Goal: Obtain resource: Download file/media

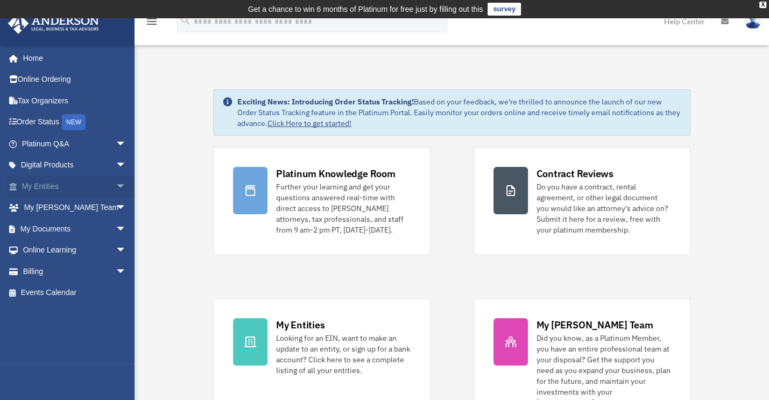
click at [116, 182] on span "arrow_drop_down" at bounding box center [127, 186] width 22 height 22
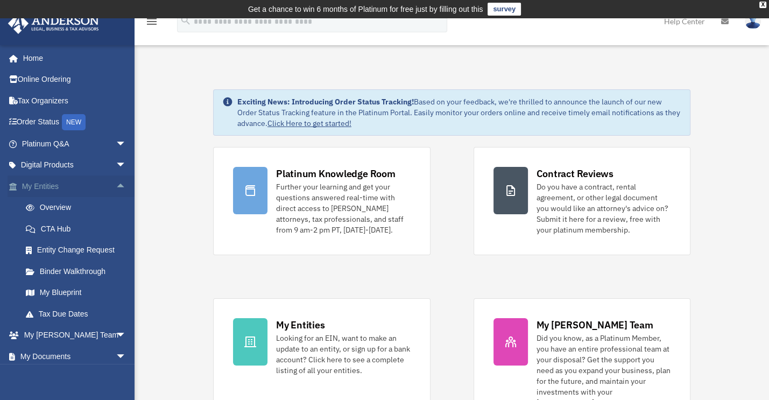
click at [116, 187] on span "arrow_drop_up" at bounding box center [127, 186] width 22 height 22
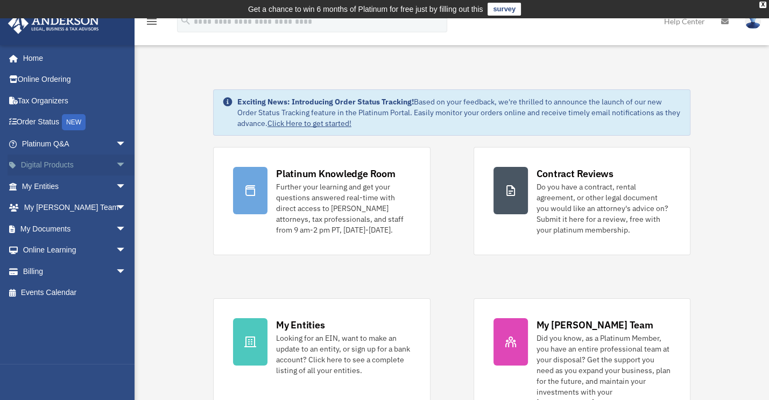
click at [117, 161] on span "arrow_drop_down" at bounding box center [127, 165] width 22 height 22
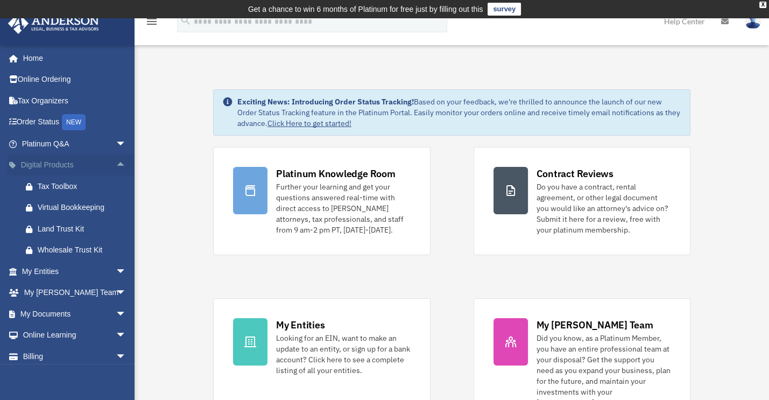
click at [117, 161] on span "arrow_drop_up" at bounding box center [127, 165] width 22 height 22
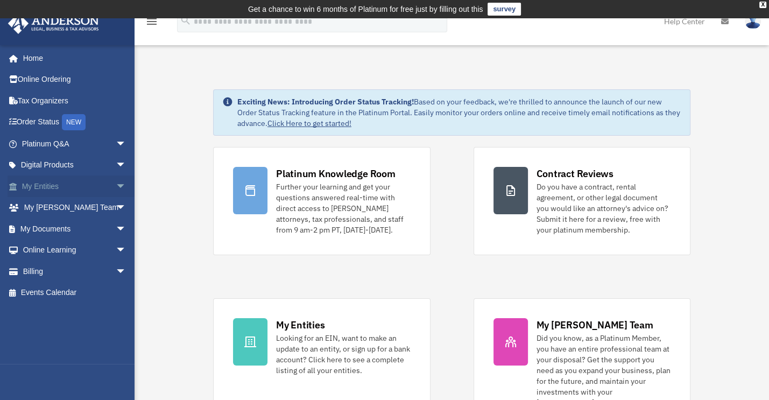
click at [116, 189] on span "arrow_drop_down" at bounding box center [127, 186] width 22 height 22
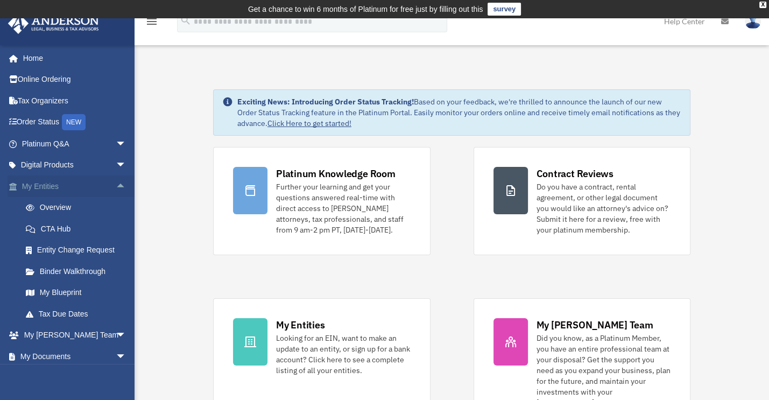
click at [116, 190] on span "arrow_drop_up" at bounding box center [127, 186] width 22 height 22
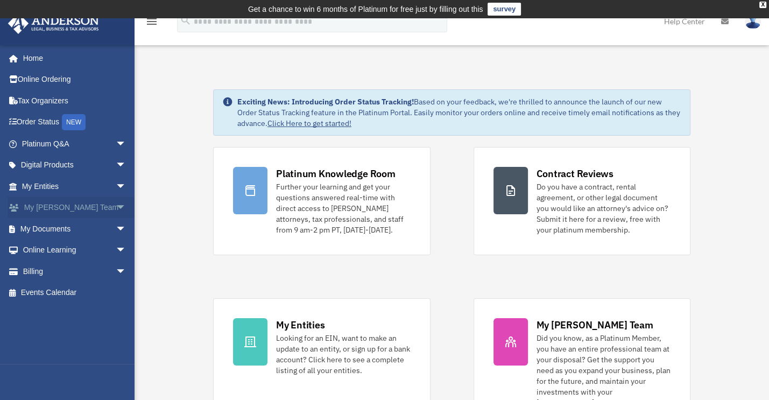
click at [116, 208] on span "arrow_drop_down" at bounding box center [127, 208] width 22 height 22
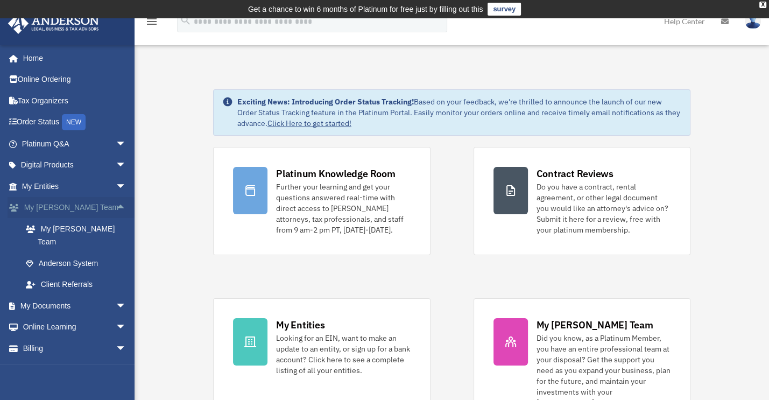
click at [116, 208] on span "arrow_drop_up" at bounding box center [127, 208] width 22 height 22
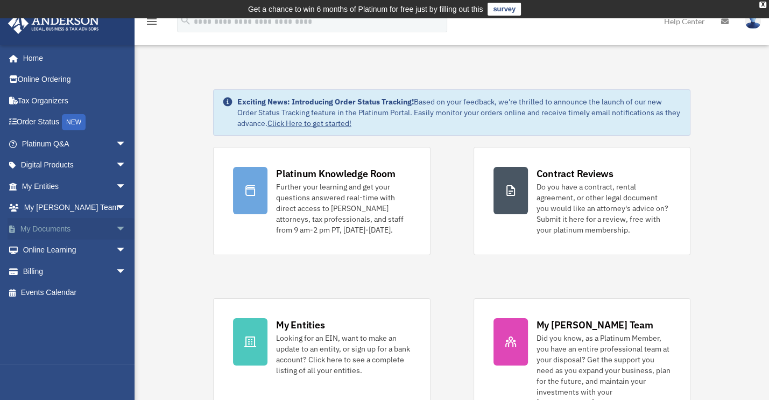
click at [116, 225] on span "arrow_drop_down" at bounding box center [127, 229] width 22 height 22
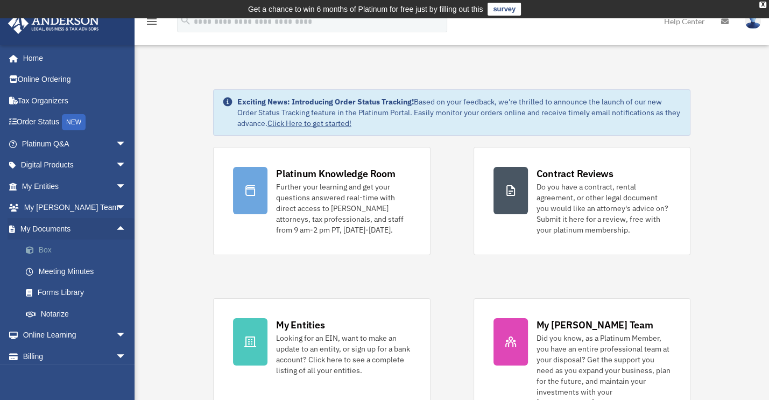
click at [41, 247] on link "Box" at bounding box center [79, 250] width 128 height 22
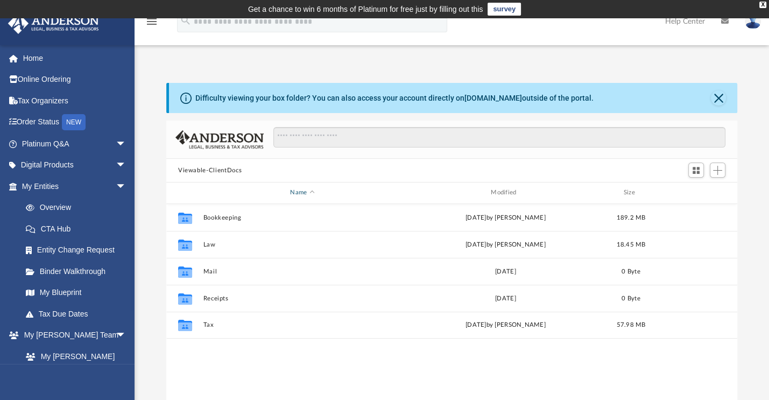
scroll to position [236, 562]
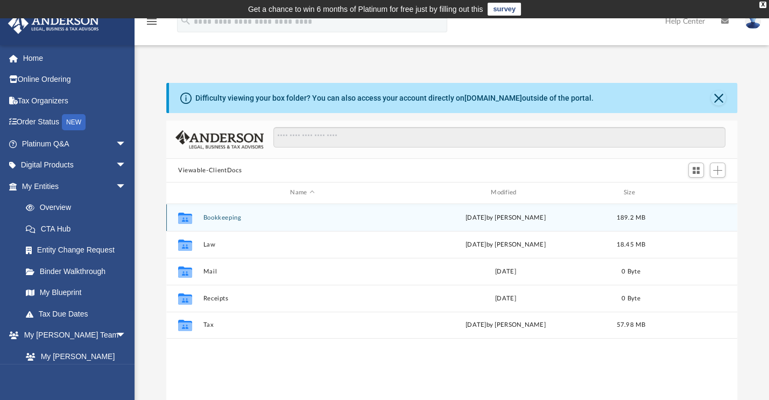
click at [221, 219] on button "Bookkeeping" at bounding box center [302, 217] width 199 height 7
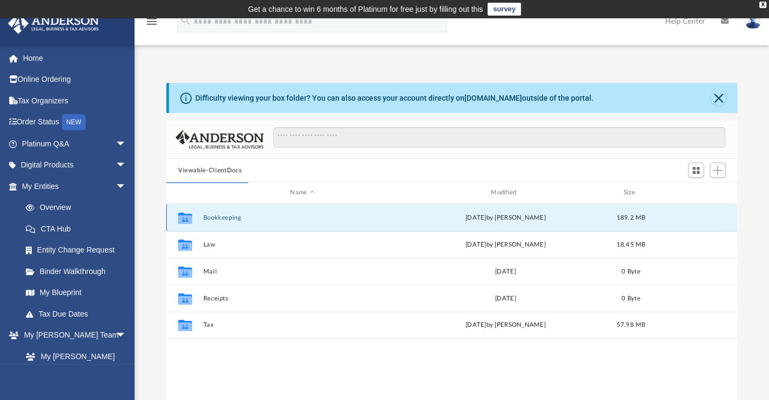
click at [221, 219] on button "Bookkeeping" at bounding box center [302, 217] width 199 height 7
drag, startPoint x: 221, startPoint y: 219, endPoint x: 298, endPoint y: 362, distance: 162.5
click at [298, 362] on div "Collaborated Folder Bookkeeping [DATE] by [PERSON_NAME] 189.2 MB Collaborated F…" at bounding box center [451, 315] width 571 height 223
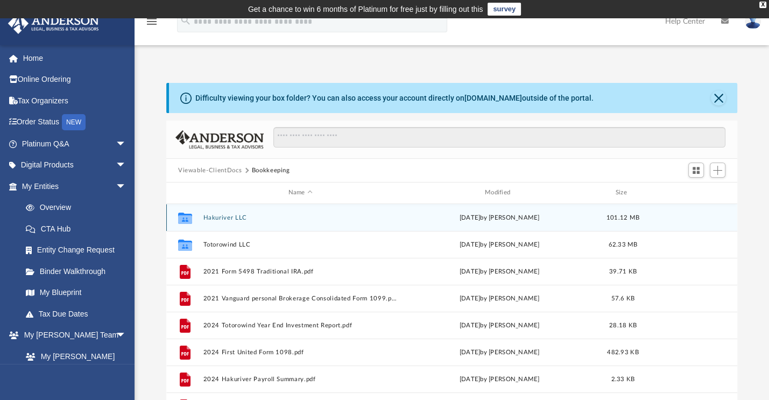
click at [213, 219] on button "Hakuriver LLC" at bounding box center [300, 217] width 194 height 7
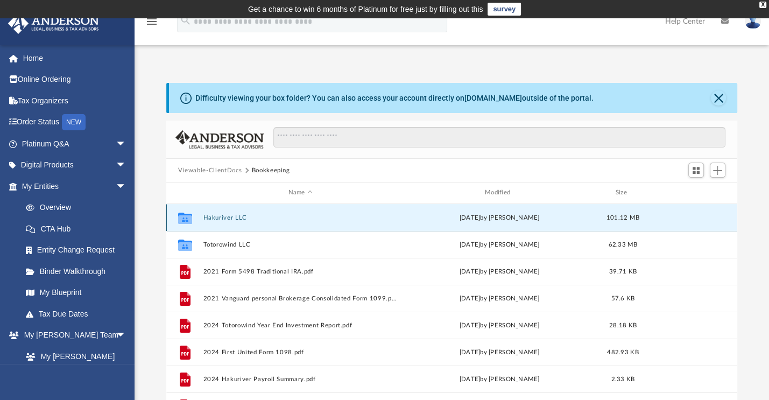
click at [213, 219] on button "Hakuriver LLC" at bounding box center [300, 217] width 194 height 7
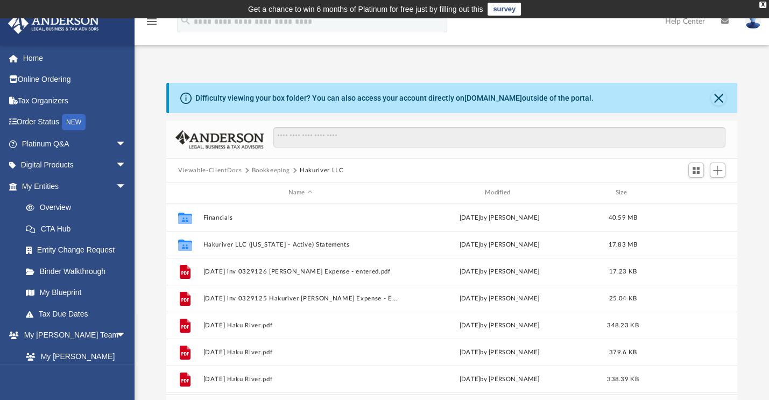
scroll to position [0, 0]
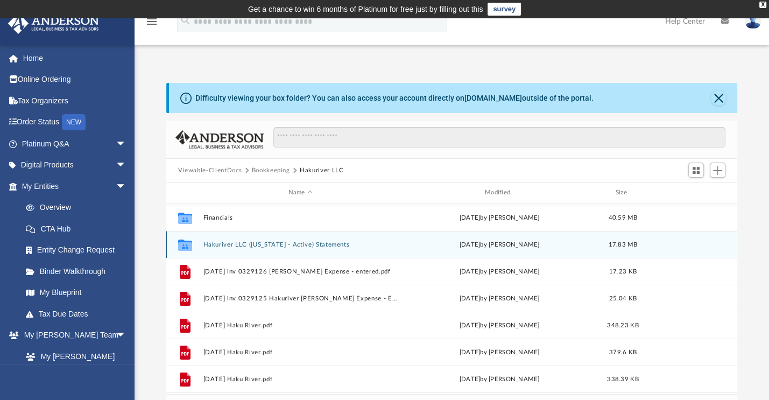
click at [225, 242] on button "Hakuriver LLC ([US_STATE] - Active) Statements" at bounding box center [300, 244] width 194 height 7
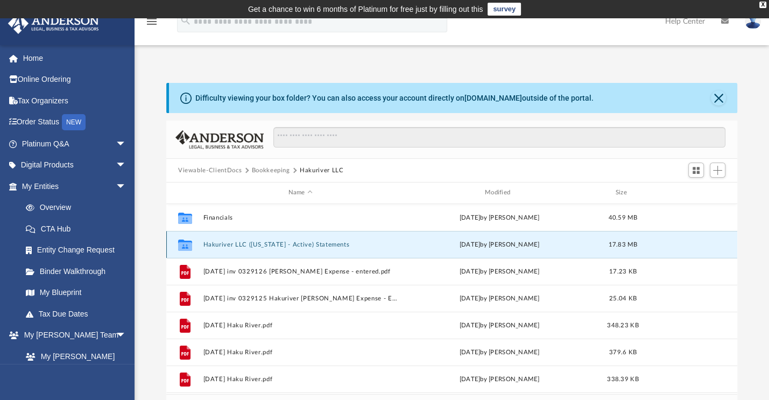
click at [225, 242] on button "Hakuriver LLC ([US_STATE] - Active) Statements" at bounding box center [300, 244] width 194 height 7
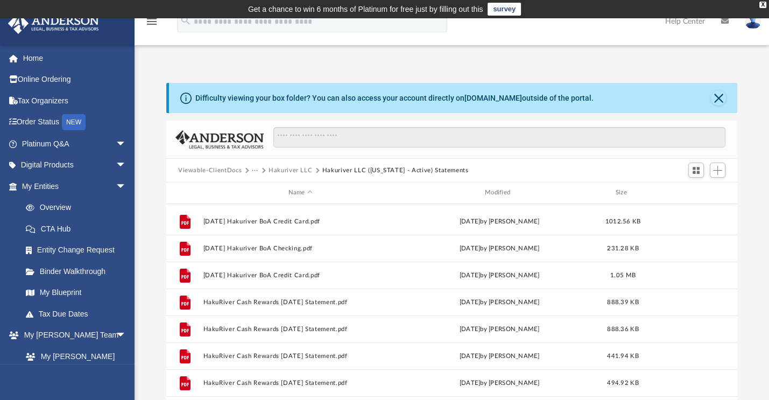
scroll to position [269, 0]
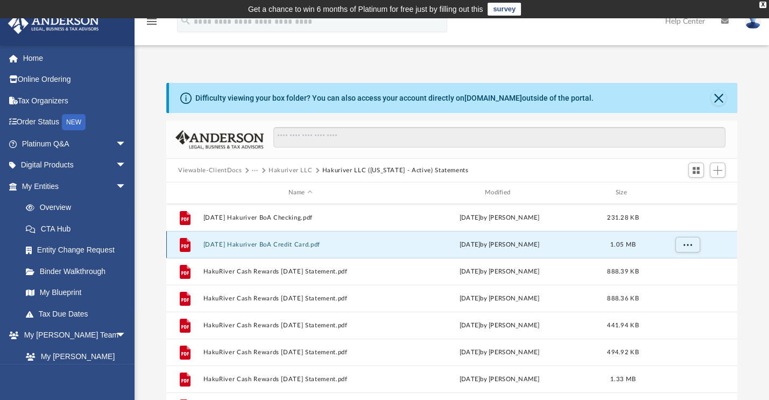
click at [305, 242] on button "[DATE] Hakuriver BoA Credit Card.pdf" at bounding box center [300, 244] width 194 height 7
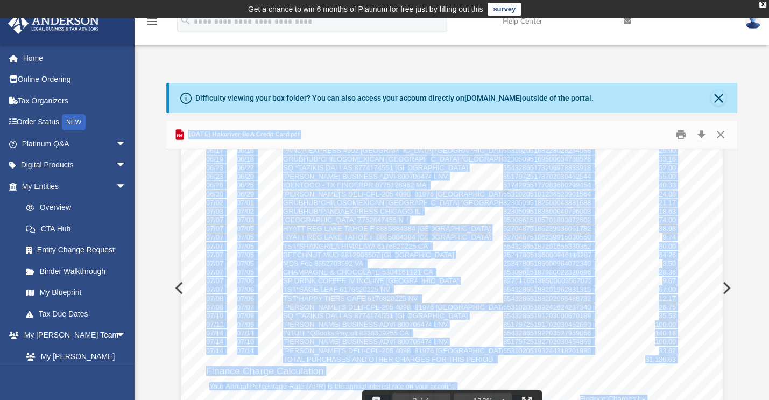
scroll to position [1668, 0]
